Goal: Information Seeking & Learning: Learn about a topic

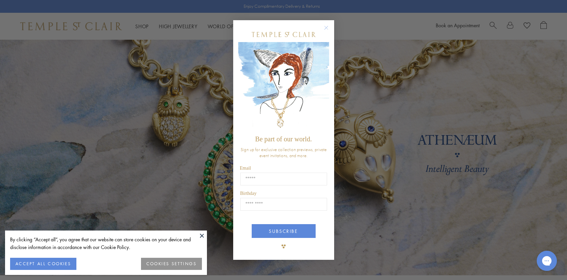
click at [142, 24] on div "Close dialog Be part of our world. Sign up for exclusive collection previews, p…" at bounding box center [283, 140] width 567 height 280
click at [328, 26] on circle "Close dialog" at bounding box center [326, 28] width 8 height 8
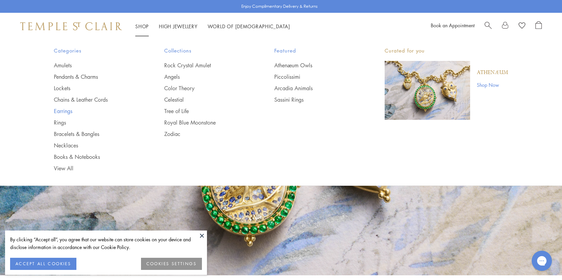
click at [66, 111] on link "Earrings" at bounding box center [95, 110] width 83 height 7
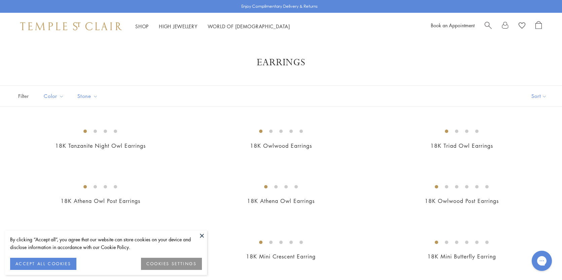
click at [202, 235] on button at bounding box center [202, 236] width 10 height 10
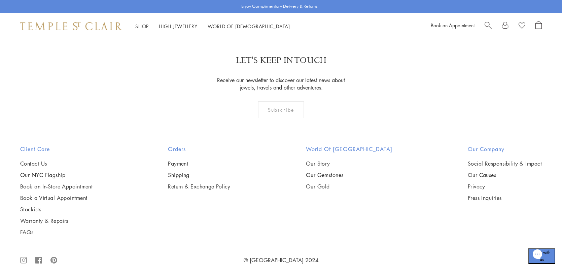
scroll to position [3736, 0]
click at [270, 10] on link "2" at bounding box center [270, 1] width 22 height 19
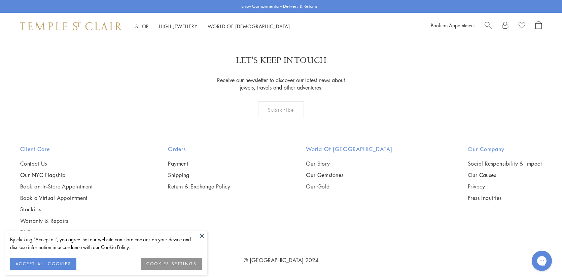
scroll to position [3601, 0]
click at [303, 10] on link "3" at bounding box center [303, 1] width 22 height 19
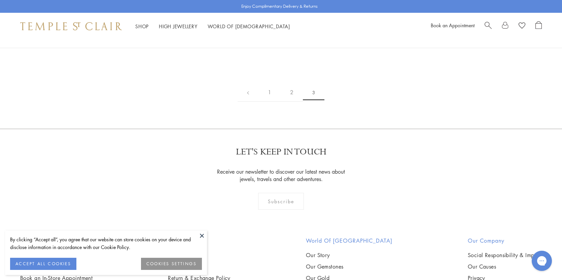
scroll to position [101, 0]
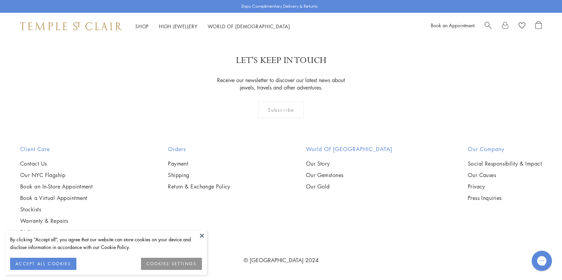
scroll to position [2659, 0]
click at [0, 0] on img at bounding box center [0, 0] width 0 height 0
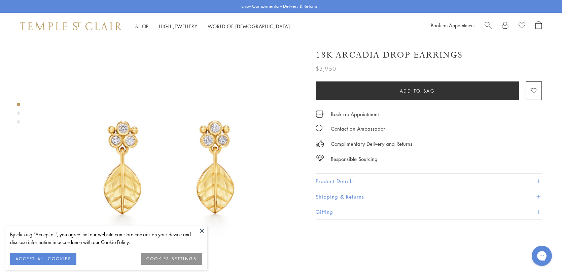
click at [538, 179] on span at bounding box center [538, 181] width 4 height 4
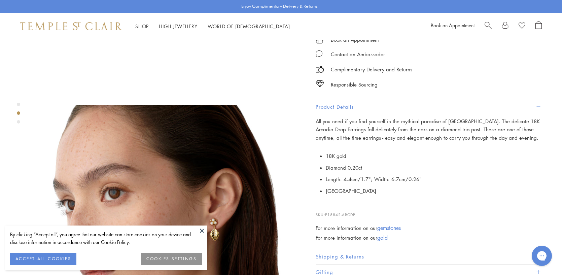
scroll to position [303, 0]
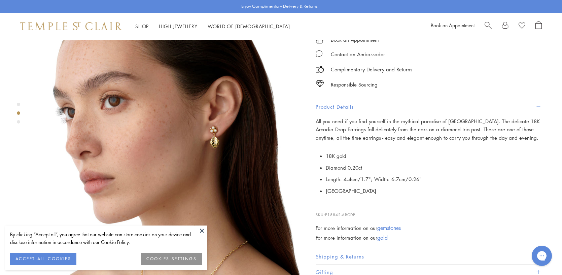
click at [63, 257] on button "ACCEPT ALL COOKIES" at bounding box center [43, 259] width 66 height 12
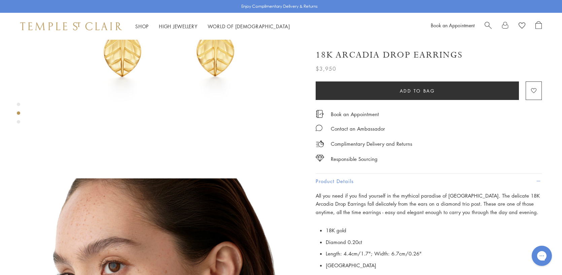
scroll to position [0, 0]
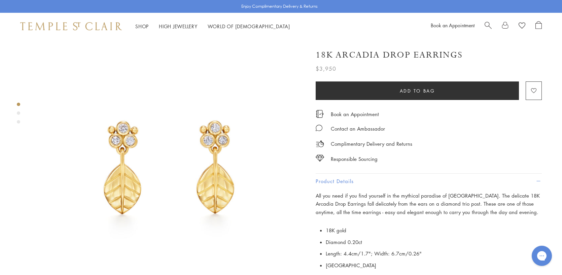
click at [489, 25] on span "Search" at bounding box center [488, 24] width 7 height 7
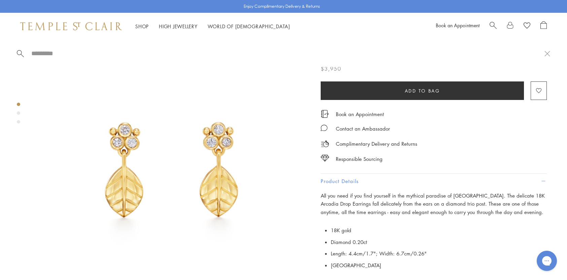
paste input "**********"
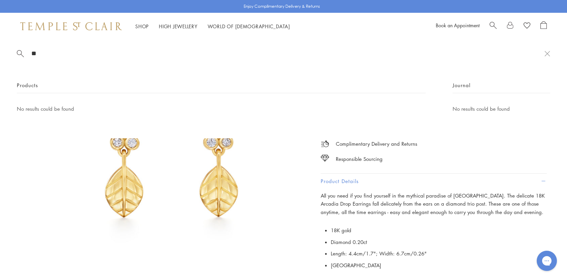
type input "*"
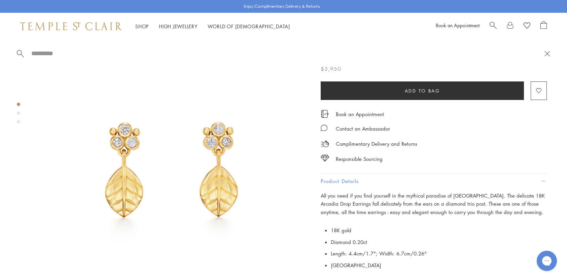
click at [547, 53] on button at bounding box center [548, 53] width 6 height 6
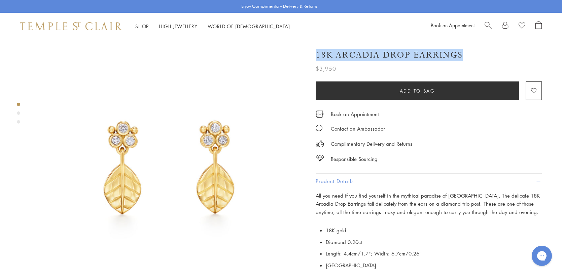
drag, startPoint x: 316, startPoint y: 54, endPoint x: 459, endPoint y: 60, distance: 143.2
click at [459, 60] on h1 "18K Arcadia Drop Earrings" at bounding box center [389, 55] width 147 height 12
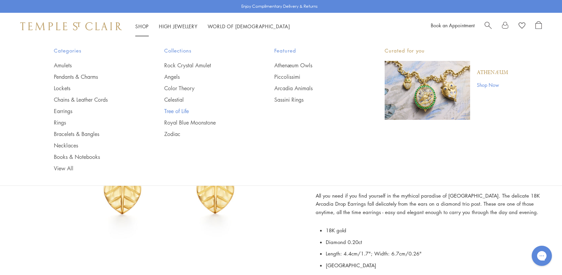
click at [178, 111] on link "Tree of Life" at bounding box center [205, 110] width 83 height 7
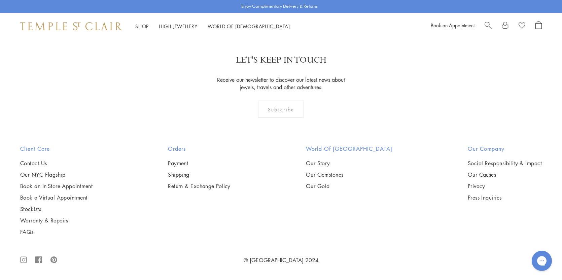
scroll to position [4005, 0]
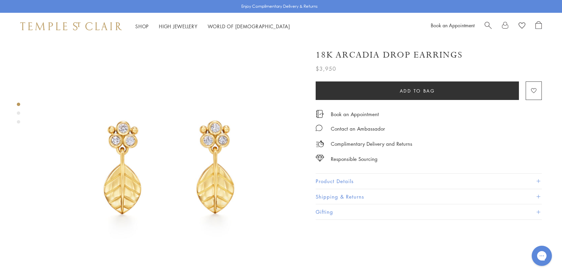
click at [537, 195] on span at bounding box center [538, 197] width 4 height 4
click at [18, 113] on div "Product gallery navigation" at bounding box center [18, 112] width 3 height 3
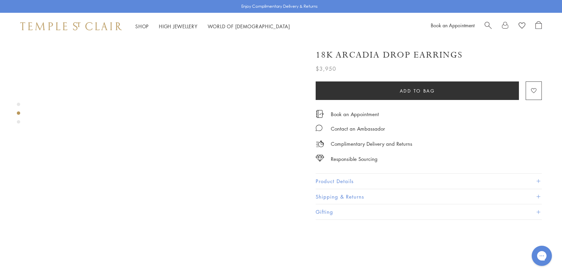
scroll to position [279, 0]
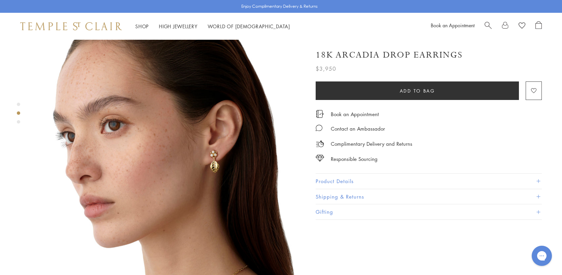
click at [18, 122] on div "Product gallery navigation" at bounding box center [18, 121] width 3 height 3
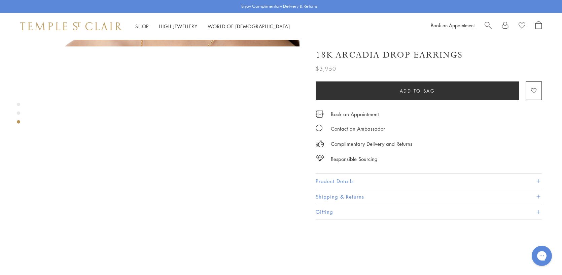
scroll to position [545, 0]
